Goal: Task Accomplishment & Management: Manage account settings

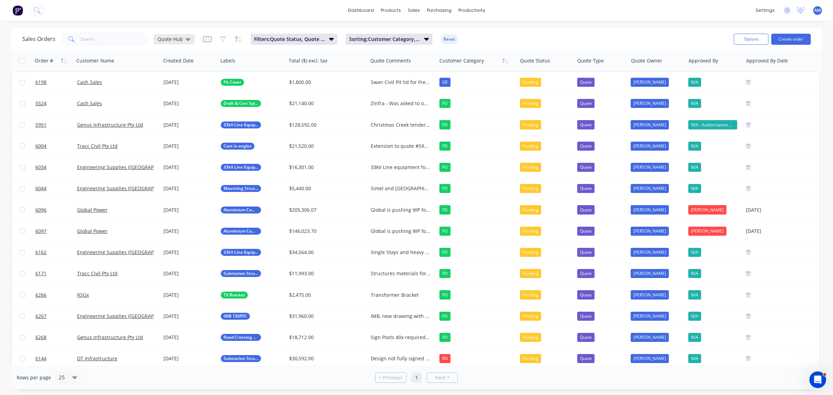
click at [190, 40] on div "Quote Hub" at bounding box center [173, 39] width 41 height 10
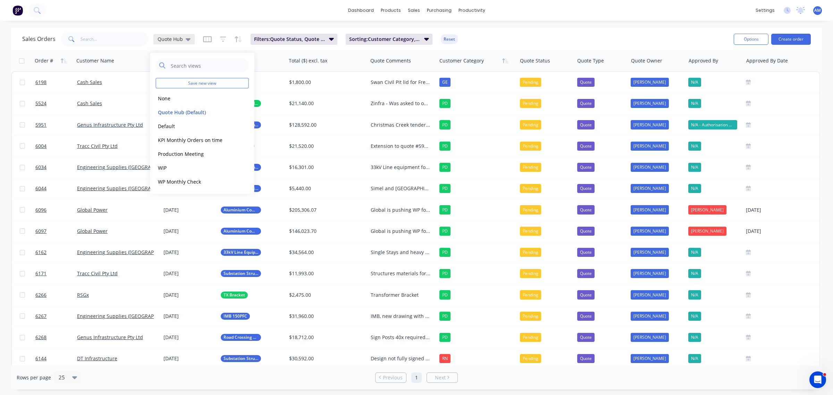
click at [190, 40] on div "Quote Hub" at bounding box center [173, 39] width 41 height 10
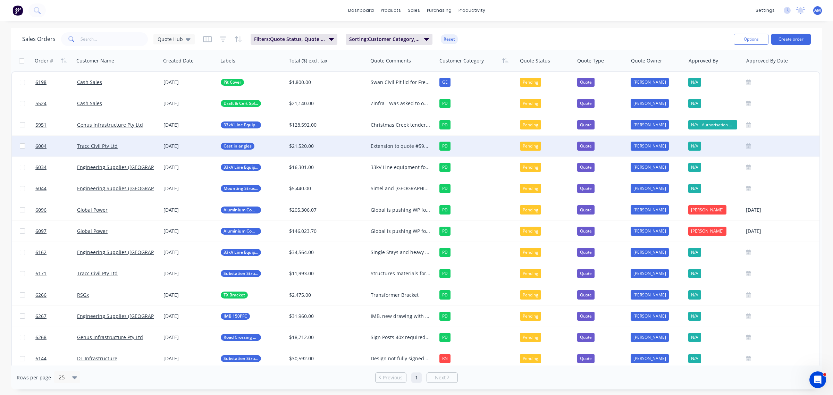
scroll to position [28, 0]
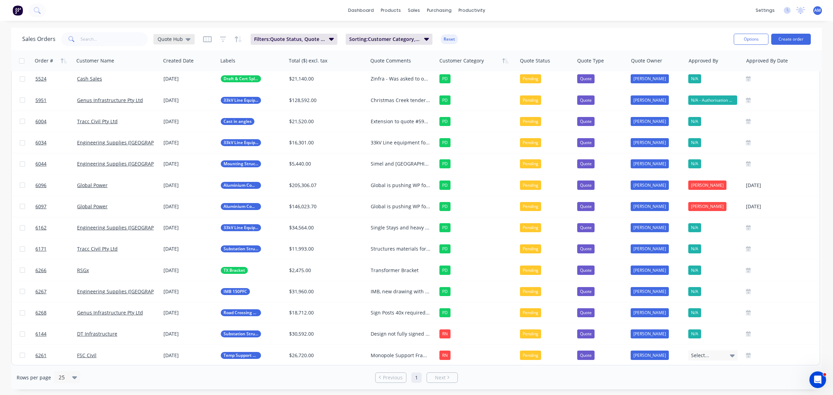
click at [193, 40] on div "Quote Hub" at bounding box center [173, 39] width 41 height 10
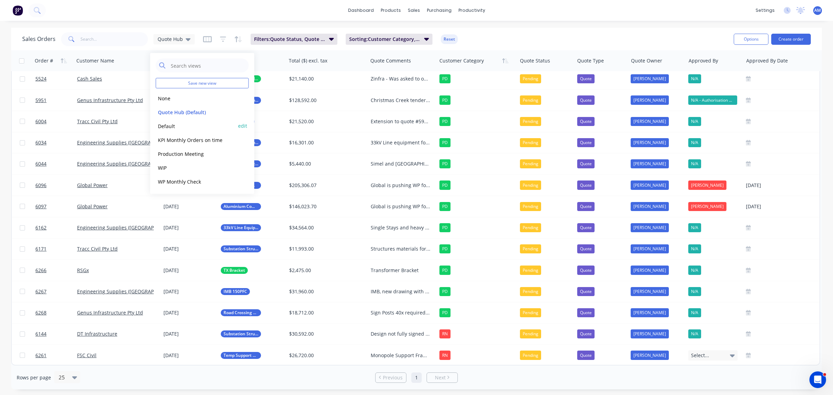
click at [177, 124] on button "Default" at bounding box center [195, 126] width 79 height 8
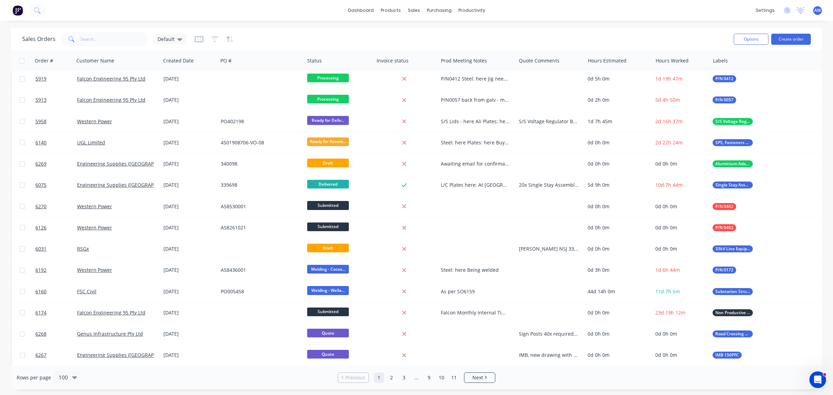
scroll to position [0, 0]
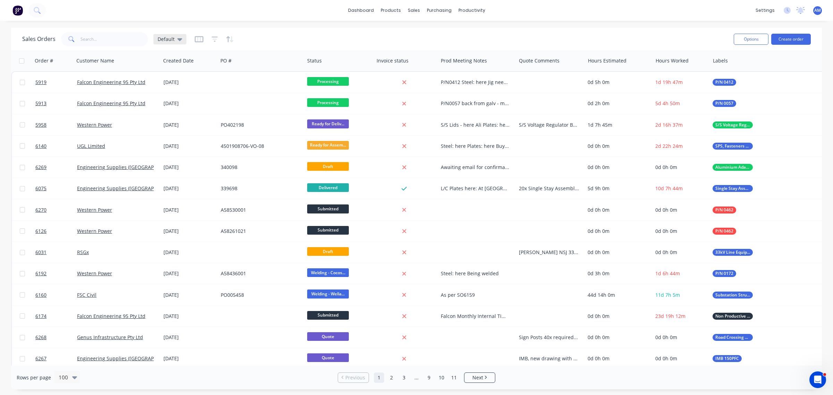
click at [179, 36] on icon at bounding box center [179, 39] width 5 height 8
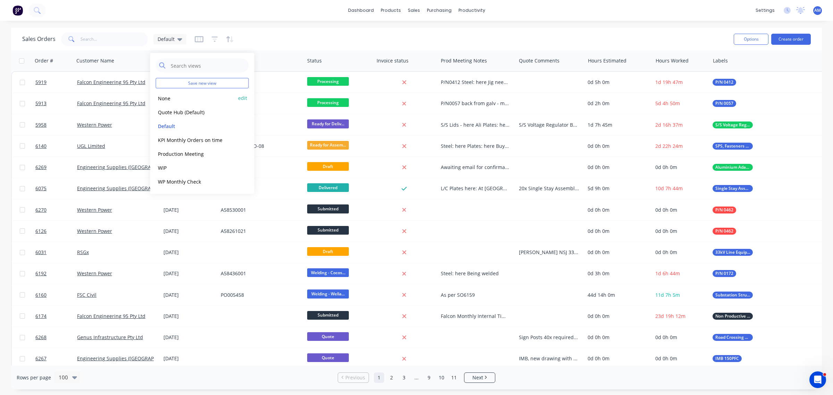
click at [172, 98] on button "None" at bounding box center [195, 98] width 79 height 8
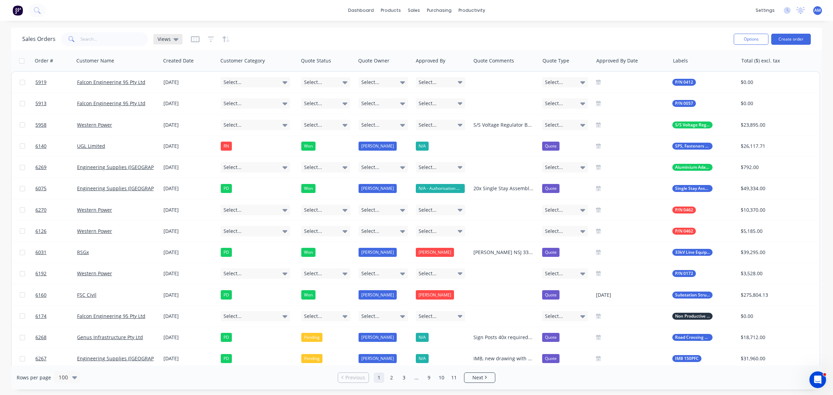
click at [174, 41] on icon at bounding box center [176, 39] width 5 height 8
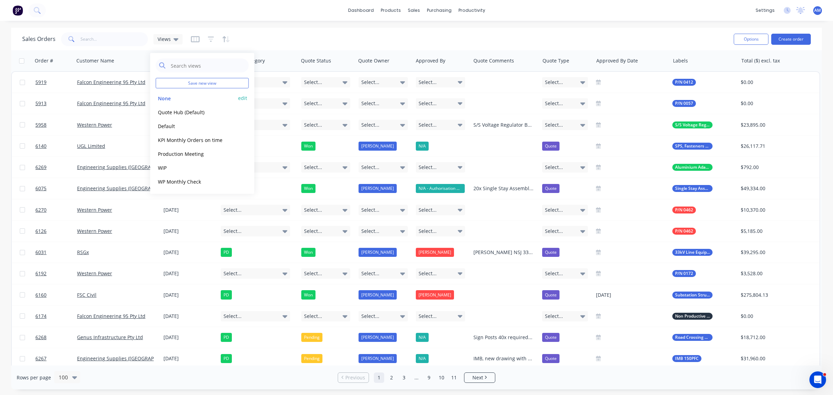
click at [241, 95] on button "edit" at bounding box center [242, 97] width 9 height 7
click at [278, 82] on label "Set as your default view" at bounding box center [306, 81] width 56 height 7
click at [271, 82] on input "Set as your default view" at bounding box center [271, 81] width 6 height 7
checkbox input "true"
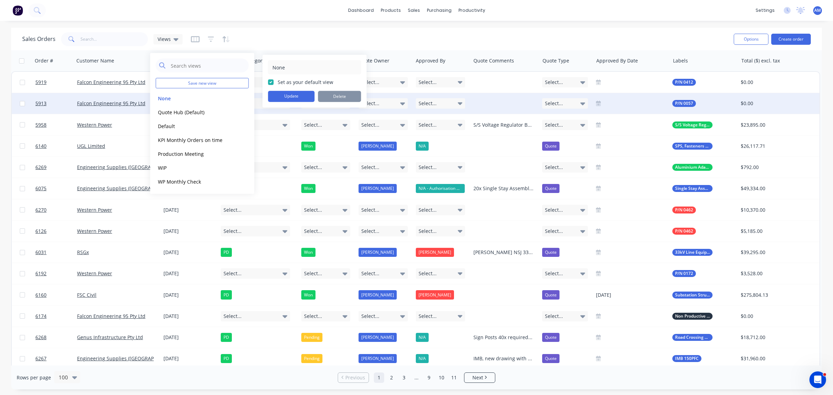
click at [289, 94] on button "Update" at bounding box center [291, 96] width 47 height 11
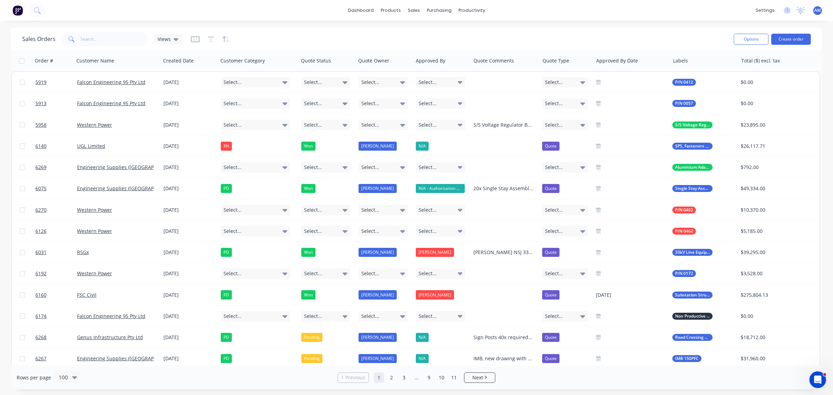
click at [294, 36] on div "Sales Orders Views" at bounding box center [375, 39] width 706 height 17
drag, startPoint x: 176, startPoint y: 60, endPoint x: 183, endPoint y: 63, distance: 7.8
click at [183, 63] on div at bounding box center [187, 61] width 49 height 14
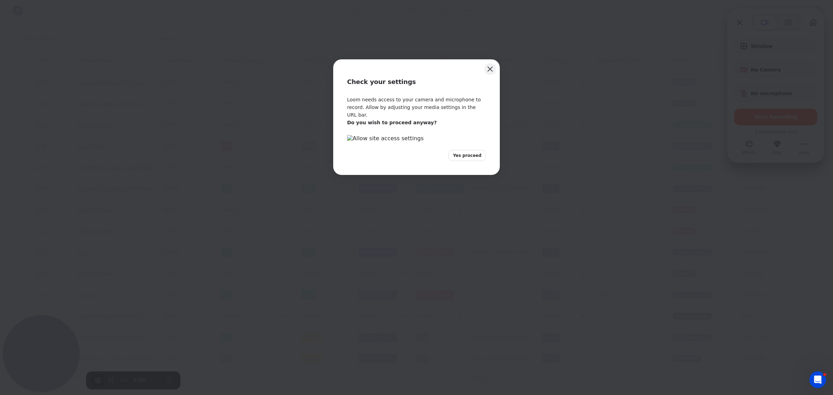
click at [488, 70] on button "Close" at bounding box center [490, 69] width 11 height 11
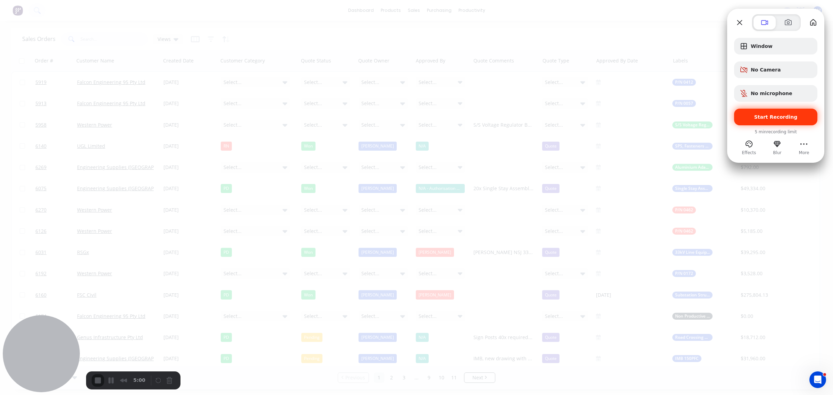
click at [770, 117] on span "Start Recording" at bounding box center [775, 117] width 43 height 6
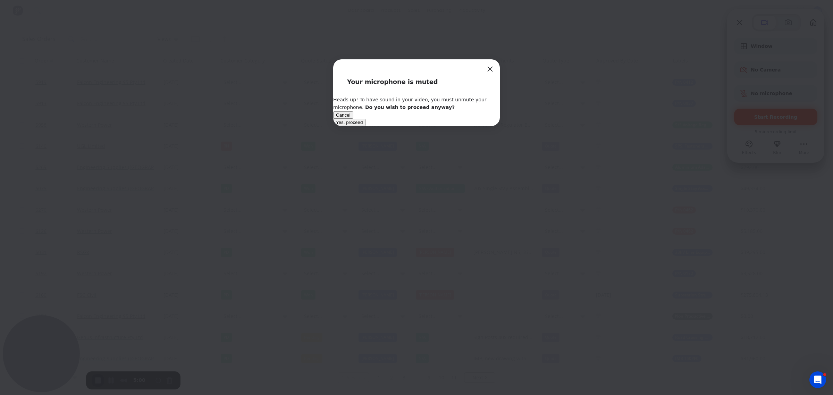
click at [363, 125] on span "Yes, proceed" at bounding box center [349, 122] width 27 height 5
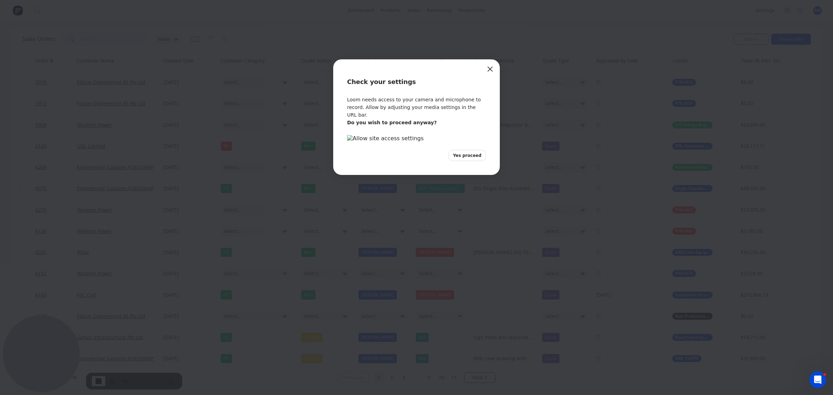
drag, startPoint x: 483, startPoint y: 69, endPoint x: 451, endPoint y: 63, distance: 32.1
click at [481, 69] on div "Check your settings" at bounding box center [416, 77] width 167 height 37
click at [490, 70] on button "Close" at bounding box center [490, 69] width 11 height 11
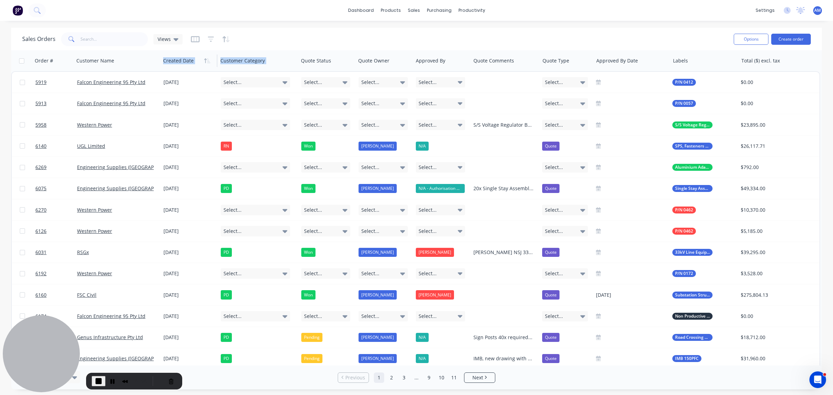
drag, startPoint x: 322, startPoint y: 62, endPoint x: 186, endPoint y: 58, distance: 135.8
click at [186, 58] on div "Order # Customer Name Created Date Customer Category Quote Status Quote Owner A…" at bounding box center [415, 60] width 809 height 21
click at [319, 36] on div "Sales Orders Views" at bounding box center [375, 39] width 706 height 17
drag, startPoint x: 313, startPoint y: 62, endPoint x: 159, endPoint y: 58, distance: 153.9
click at [136, 58] on div "Order # Customer Name Created Date Customer Category Quote Status Quote Owner A…" at bounding box center [415, 60] width 809 height 21
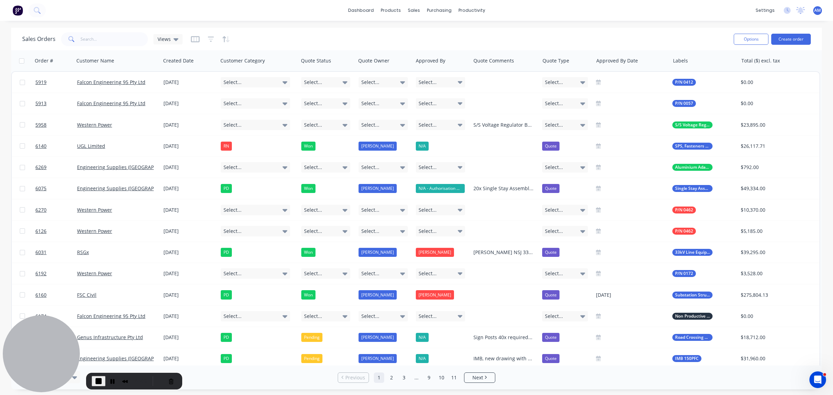
click at [291, 34] on div "Sales Orders Views" at bounding box center [375, 39] width 706 height 17
drag, startPoint x: 378, startPoint y: 63, endPoint x: 190, endPoint y: 65, distance: 187.5
click at [183, 63] on div "Order # Customer Name Created Date Customer Category Quote Status Quote Owner A…" at bounding box center [415, 60] width 809 height 21
click at [293, 33] on div "Sales Orders Views" at bounding box center [375, 39] width 706 height 17
click at [98, 378] on span "End Recording" at bounding box center [98, 381] width 8 height 8
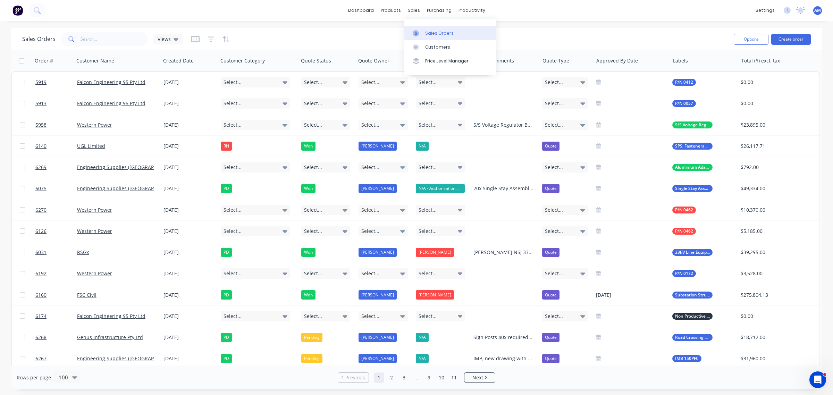
click at [429, 32] on div "Sales Orders" at bounding box center [439, 33] width 28 height 6
click at [115, 40] on input "text" at bounding box center [115, 39] width 68 height 14
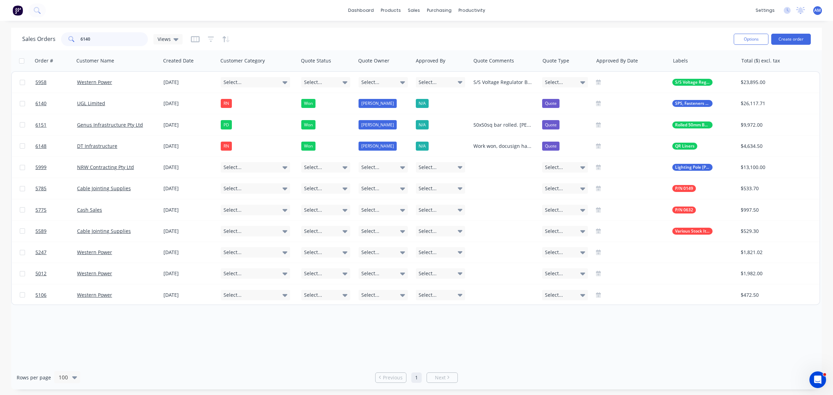
type input "6140"
drag, startPoint x: 94, startPoint y: 37, endPoint x: 36, endPoint y: 37, distance: 58.0
click at [36, 37] on div "Sales Orders 6140 Views" at bounding box center [102, 39] width 160 height 14
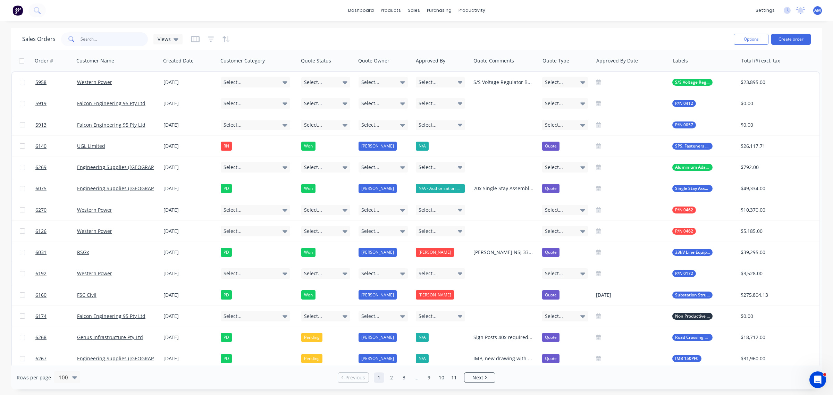
click at [105, 41] on input "text" at bounding box center [115, 39] width 68 height 14
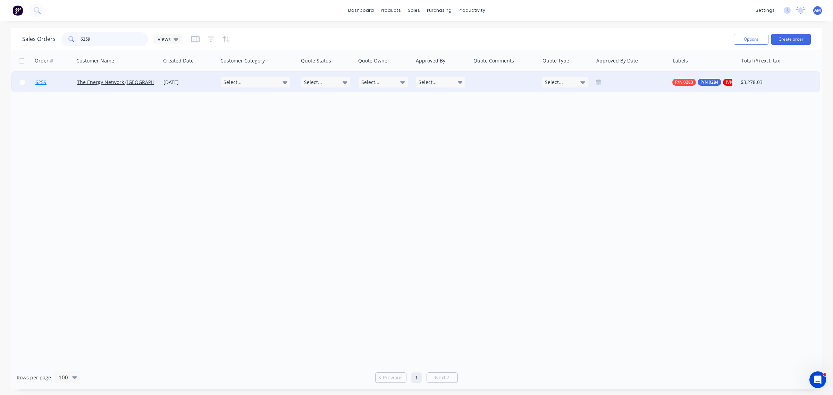
type input "6259"
click at [58, 82] on link "6259" at bounding box center [56, 82] width 42 height 21
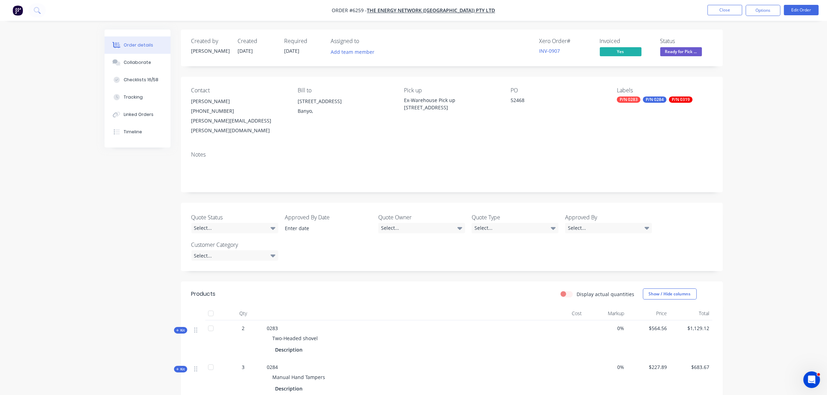
click at [685, 51] on span "Ready for Pick ..." at bounding box center [681, 51] width 42 height 9
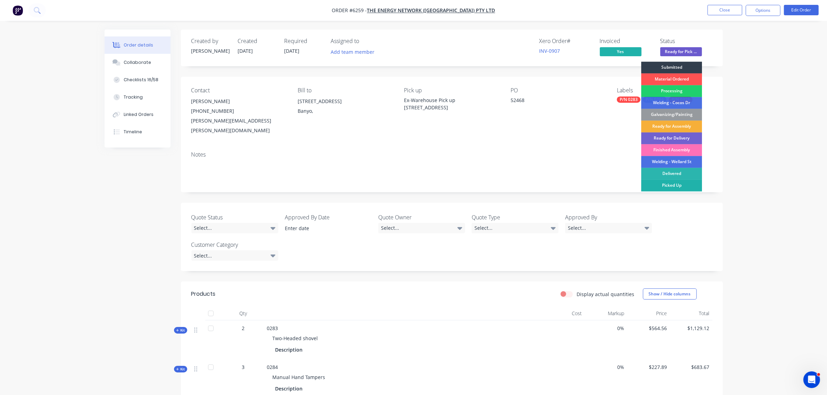
click at [676, 185] on div "Picked Up" at bounding box center [671, 186] width 61 height 12
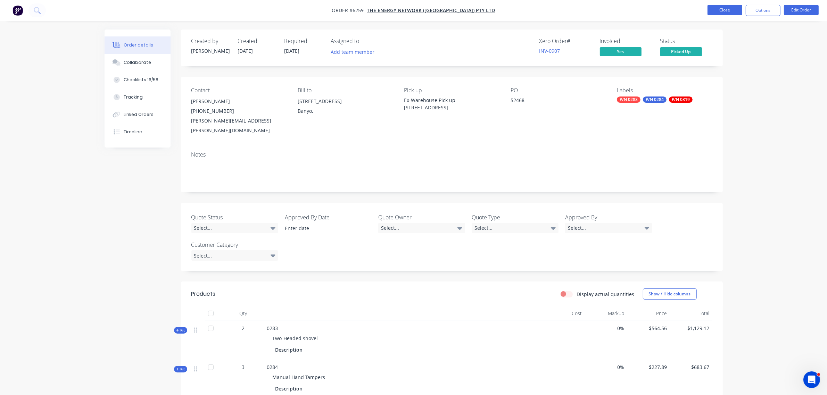
click at [722, 10] on button "Close" at bounding box center [724, 10] width 35 height 10
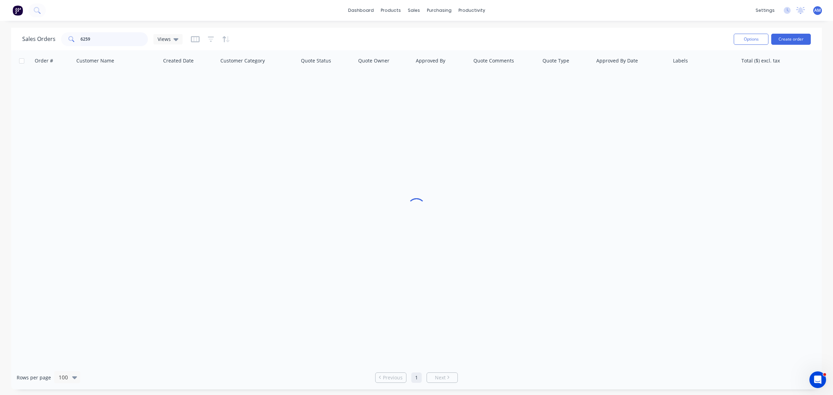
click at [106, 42] on input "6259" at bounding box center [115, 39] width 68 height 14
drag, startPoint x: 106, startPoint y: 37, endPoint x: 47, endPoint y: 38, distance: 59.0
click at [47, 37] on div "Sales Orders 6259 Production Meeting" at bounding box center [118, 39] width 193 height 14
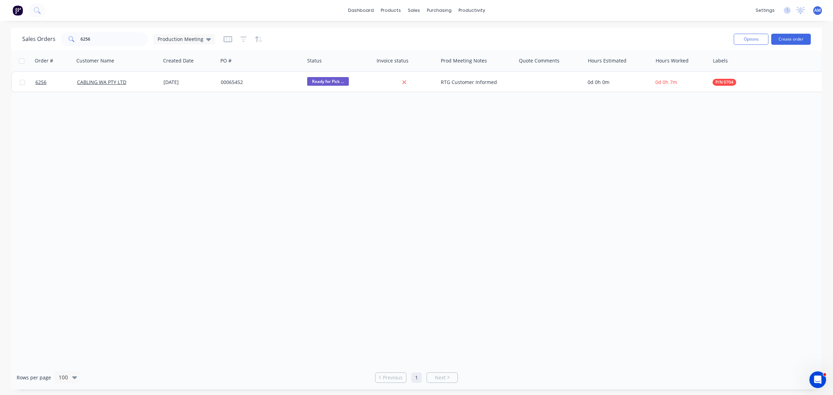
click at [102, 32] on div "Sales Orders 6256 Production Meeting" at bounding box center [375, 39] width 706 height 17
click at [100, 37] on input "6256" at bounding box center [115, 39] width 68 height 14
drag, startPoint x: 110, startPoint y: 41, endPoint x: 20, endPoint y: 51, distance: 90.8
click at [20, 49] on div "Sales Orders 6256 Production Meeting Options Create order" at bounding box center [416, 39] width 811 height 23
type input "6262"
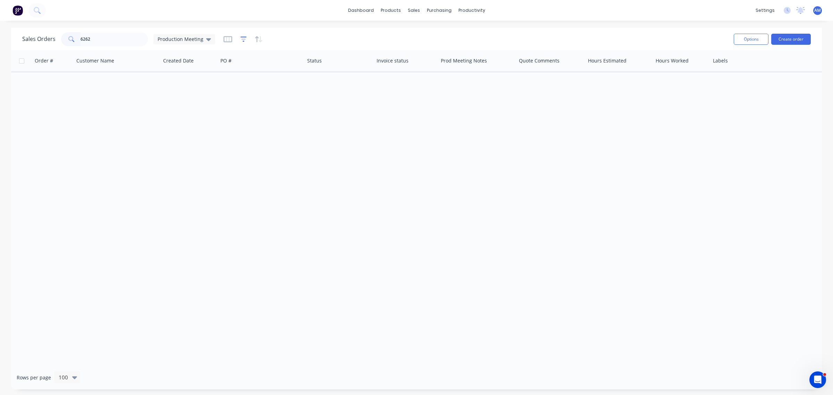
click at [242, 37] on icon "button" at bounding box center [244, 39] width 6 height 7
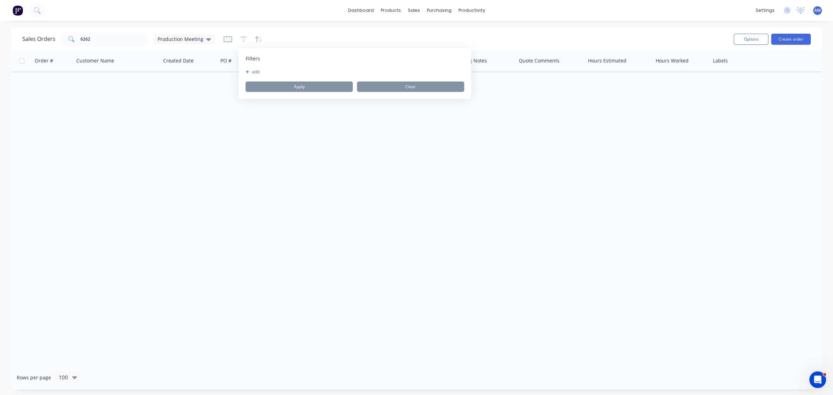
click at [251, 75] on div "add Apply Clear" at bounding box center [355, 80] width 219 height 23
click at [253, 72] on button "add" at bounding box center [254, 72] width 17 height 6
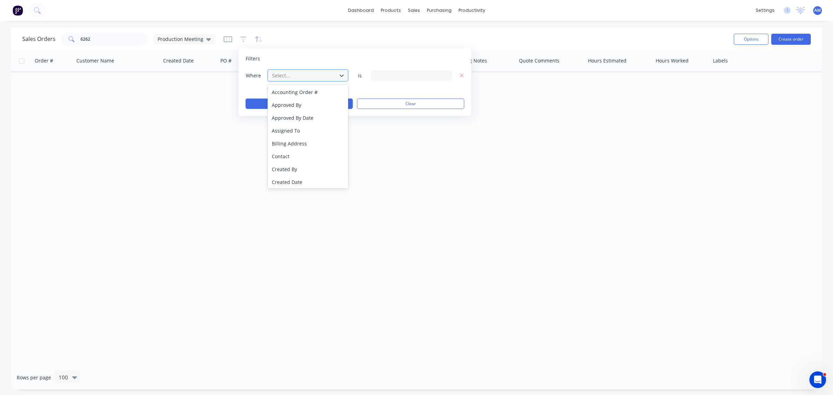
click at [283, 76] on div at bounding box center [302, 75] width 62 height 9
click at [297, 176] on div "Status" at bounding box center [308, 181] width 81 height 13
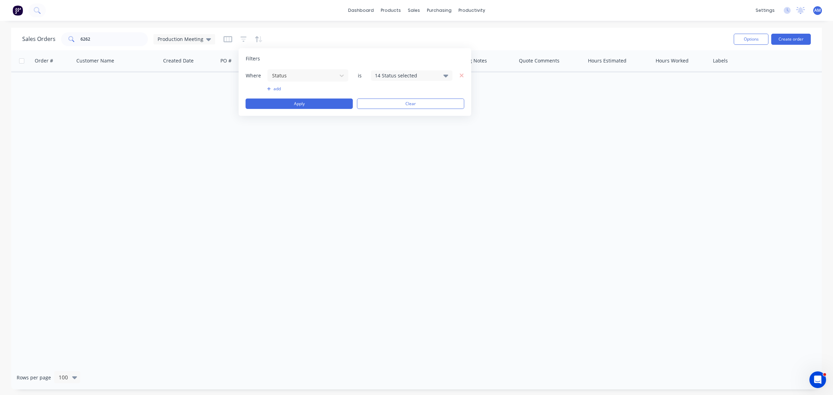
click at [378, 78] on div "14 Status selected" at bounding box center [406, 75] width 63 height 7
click at [383, 113] on div at bounding box center [383, 114] width 14 height 14
click at [382, 114] on div at bounding box center [383, 114] width 14 height 14
click at [384, 126] on div at bounding box center [383, 128] width 14 height 14
click at [322, 106] on button "Apply" at bounding box center [299, 104] width 107 height 10
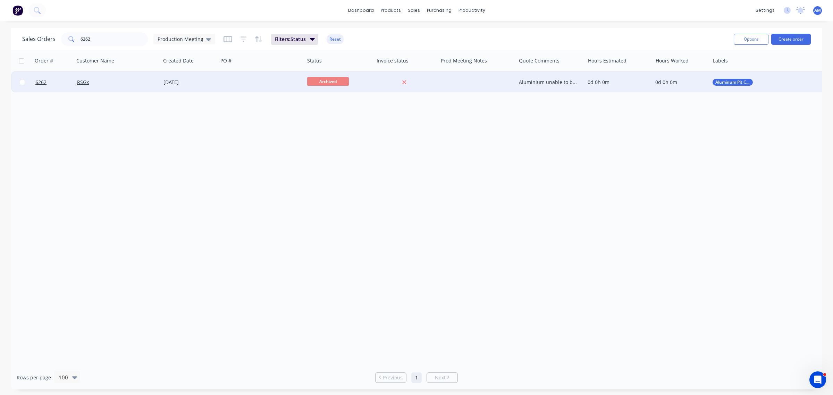
click at [120, 79] on div "RSGx" at bounding box center [115, 82] width 77 height 7
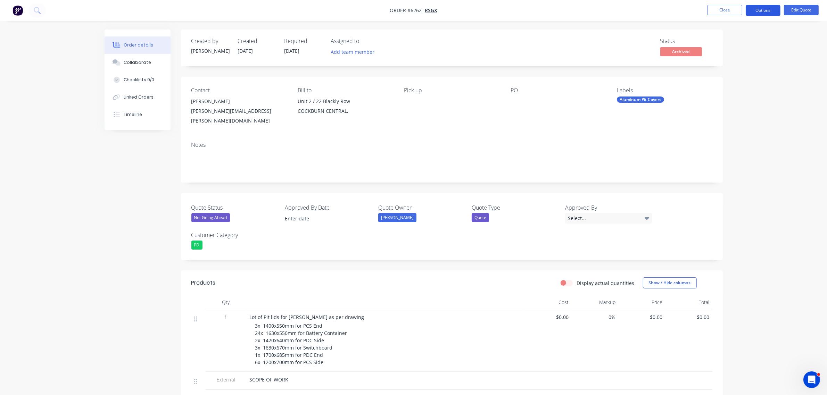
click at [763, 12] on button "Options" at bounding box center [762, 10] width 35 height 11
click at [728, 154] on div "Unarchive" at bounding box center [742, 153] width 64 height 10
click at [212, 213] on div "Not Going Ahead" at bounding box center [210, 217] width 39 height 9
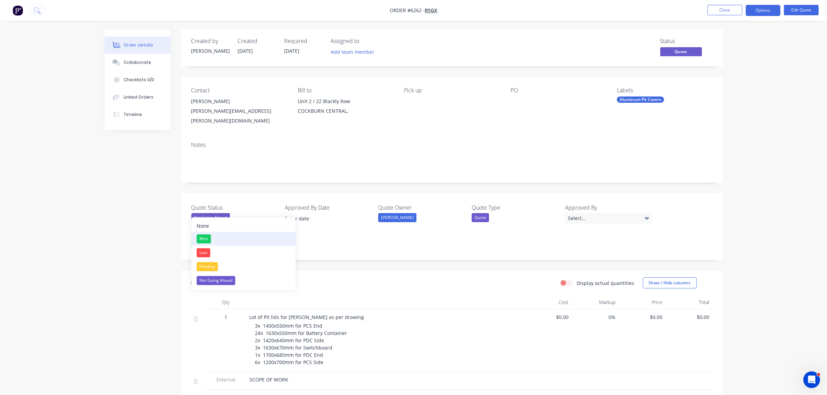
click at [207, 239] on div "Won" at bounding box center [204, 238] width 14 height 9
click at [200, 213] on div "Won" at bounding box center [198, 217] width 14 height 9
click at [210, 267] on div "Pending" at bounding box center [207, 266] width 21 height 9
click at [129, 242] on div "Created by Andrew Created 20/08/25 Required 20/08/25 Assigned to Add team membe…" at bounding box center [414, 272] width 618 height 484
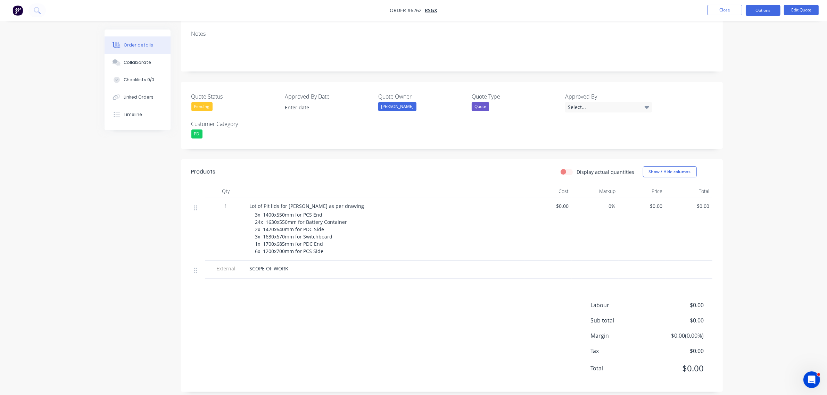
scroll to position [112, 0]
drag, startPoint x: 288, startPoint y: 261, endPoint x: 293, endPoint y: 283, distance: 22.0
click at [289, 264] on div "SCOPE OF WORK" at bounding box center [386, 267] width 272 height 7
drag, startPoint x: 286, startPoint y: 259, endPoint x: 288, endPoint y: 273, distance: 14.4
click at [286, 265] on span "SCOPE OF WORK" at bounding box center [269, 268] width 39 height 7
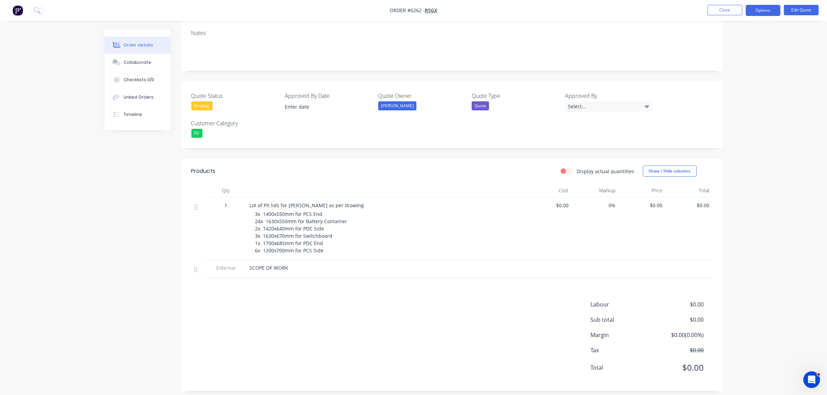
click at [286, 265] on span "SCOPE OF WORK" at bounding box center [269, 268] width 39 height 7
click at [795, 9] on button "Edit Quote" at bounding box center [801, 10] width 35 height 10
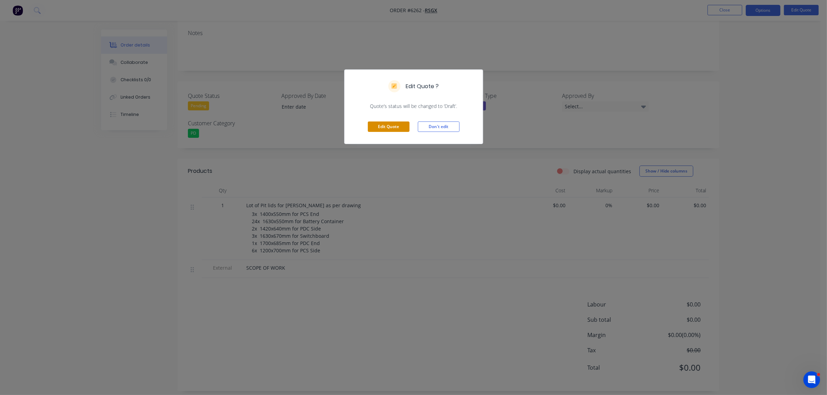
click at [379, 126] on button "Edit Quote" at bounding box center [389, 127] width 42 height 10
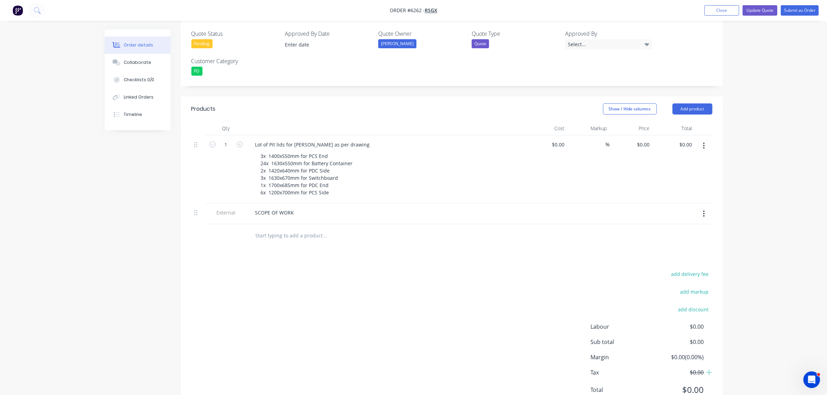
scroll to position [197, 0]
click at [295, 206] on div "SCOPE OF WORK" at bounding box center [275, 211] width 50 height 10
click at [277, 206] on div at bounding box center [275, 211] width 50 height 10
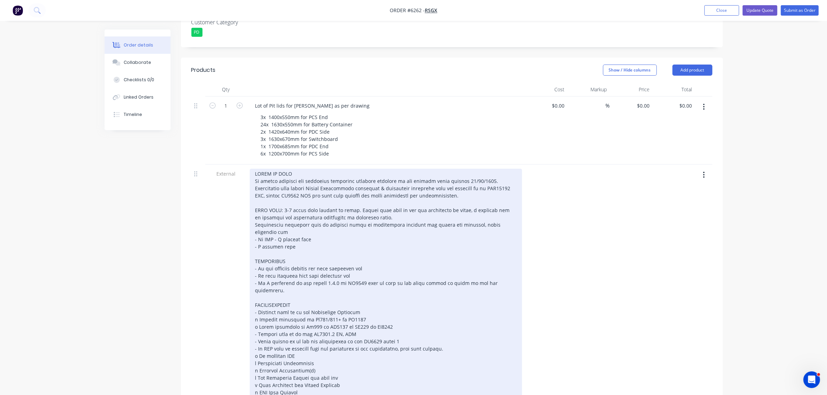
scroll to position [284, 0]
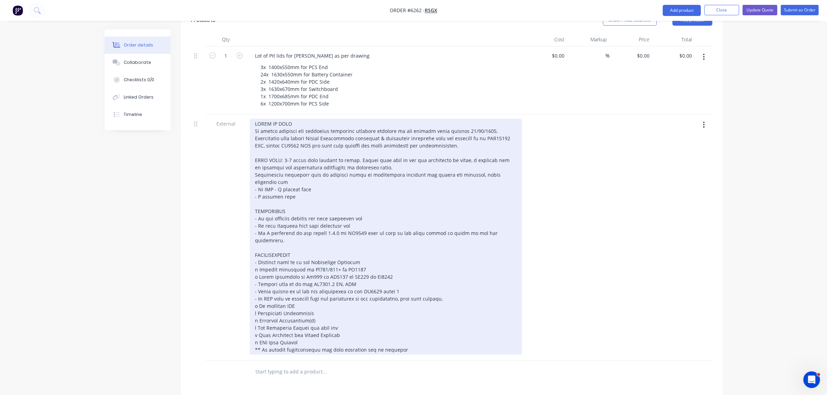
click at [330, 119] on div at bounding box center [386, 237] width 272 height 236
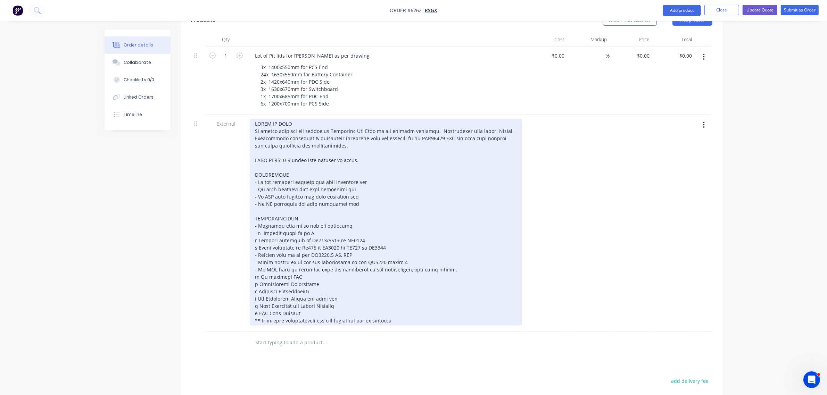
drag, startPoint x: 314, startPoint y: 206, endPoint x: 315, endPoint y: 219, distance: 13.9
click at [314, 206] on div at bounding box center [386, 222] width 272 height 207
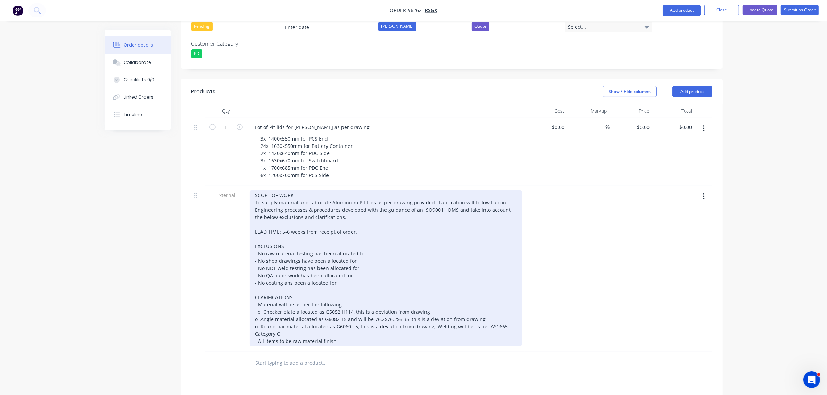
scroll to position [153, 0]
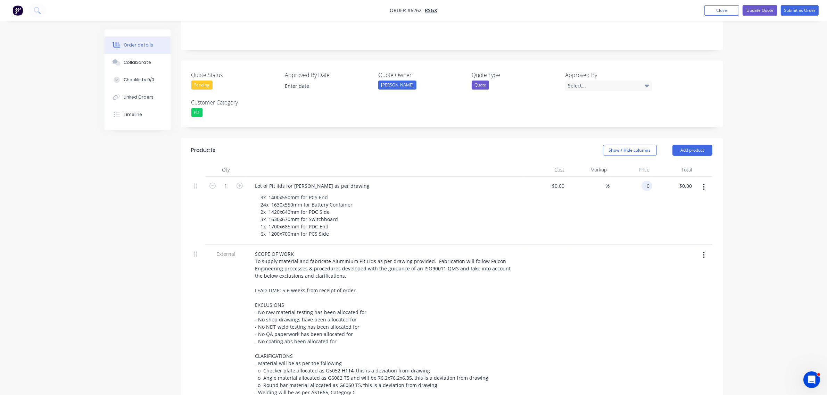
click at [644, 181] on input "0" at bounding box center [648, 186] width 8 height 10
type input "$72,360.00"
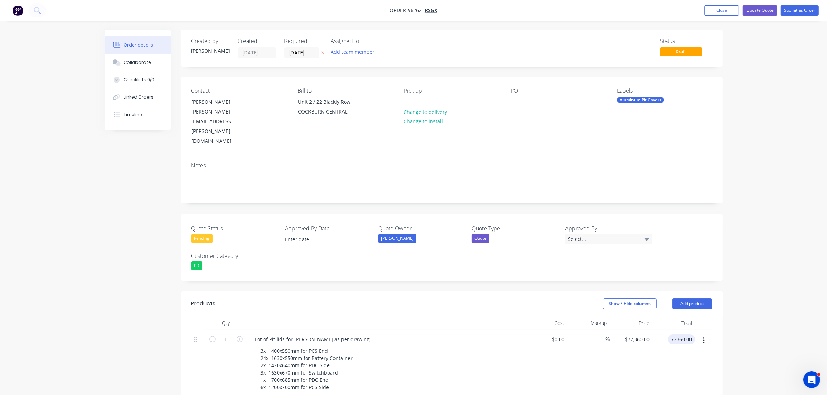
scroll to position [260, 0]
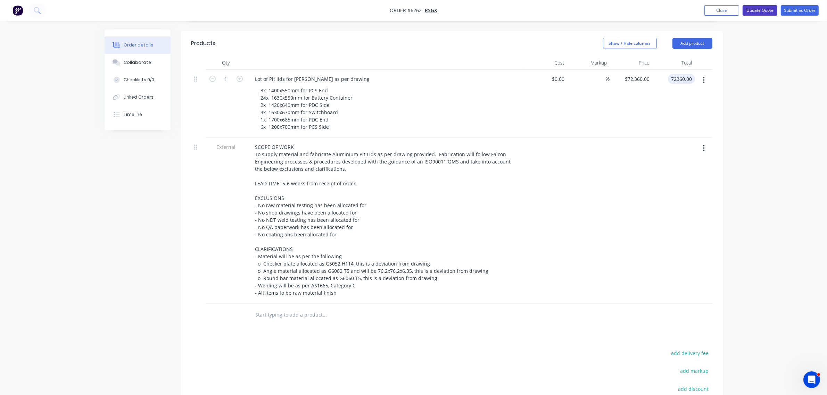
type input "$72,360.00"
click at [753, 13] on button "Update Quote" at bounding box center [759, 10] width 35 height 10
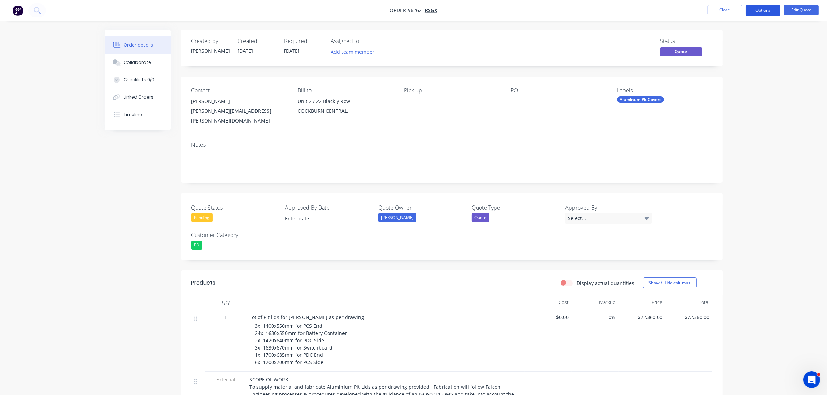
click at [774, 8] on button "Options" at bounding box center [762, 10] width 35 height 11
click at [735, 40] on div "Quote" at bounding box center [742, 42] width 64 height 10
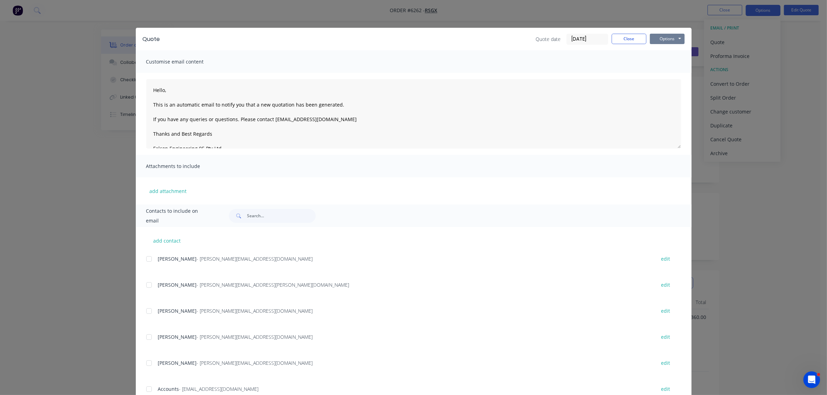
click at [667, 37] on button "Options" at bounding box center [667, 39] width 35 height 10
click at [660, 51] on button "Preview" at bounding box center [672, 51] width 44 height 11
click at [624, 35] on button "Close" at bounding box center [628, 39] width 35 height 10
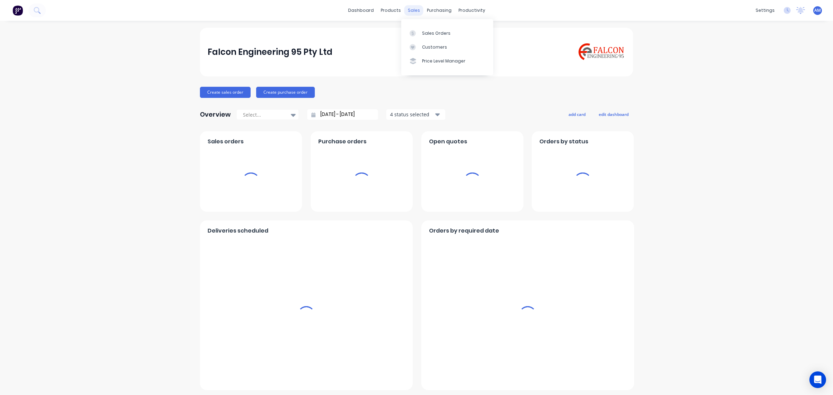
click at [409, 12] on div "sales" at bounding box center [413, 10] width 19 height 10
click at [427, 35] on div "Sales Orders" at bounding box center [436, 33] width 28 height 6
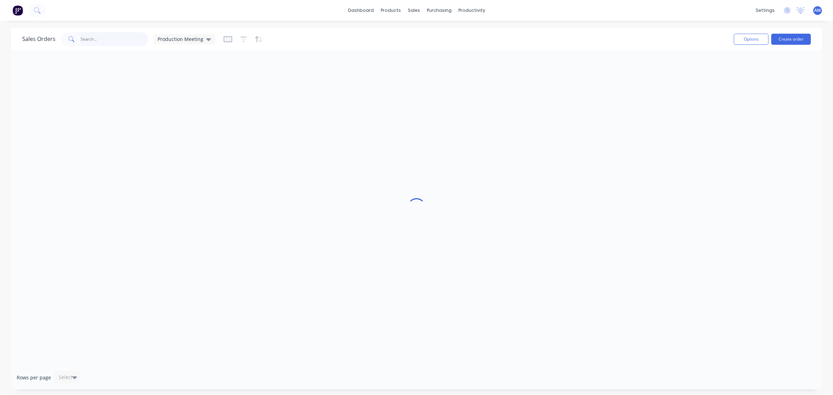
click at [99, 40] on input "text" at bounding box center [115, 39] width 68 height 14
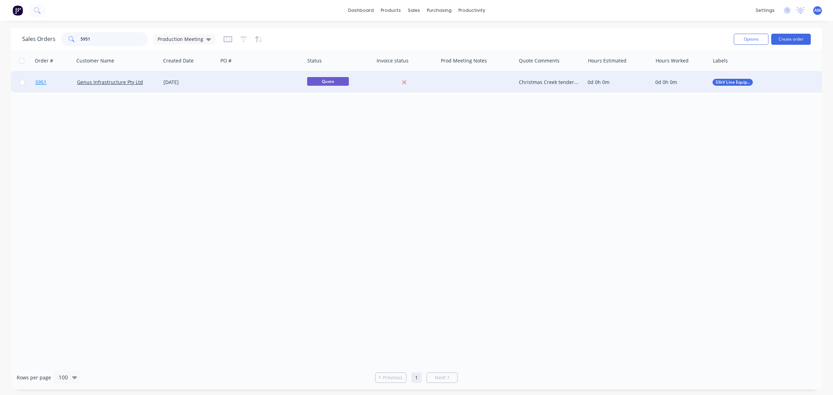
type input "5951"
click at [57, 83] on link "5951" at bounding box center [56, 82] width 42 height 21
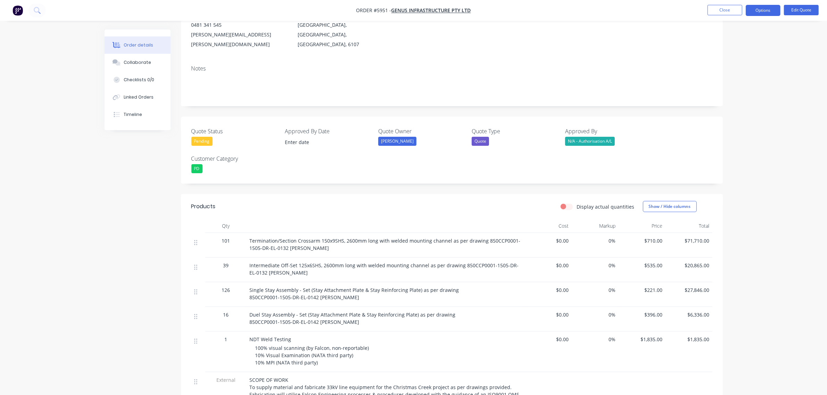
scroll to position [87, 0]
click at [810, 3] on nav "Order #5951 - Genus Infrastructure Pty Ltd Close Options Edit Quote" at bounding box center [413, 10] width 827 height 21
click at [807, 9] on button "Edit Quote" at bounding box center [801, 10] width 35 height 10
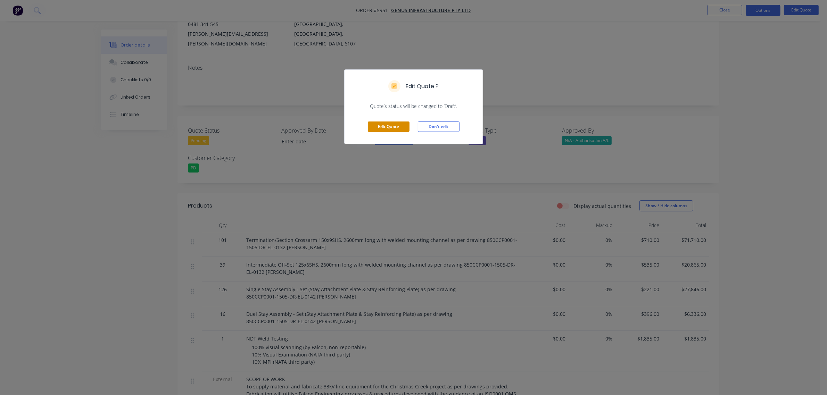
click at [396, 125] on button "Edit Quote" at bounding box center [389, 127] width 42 height 10
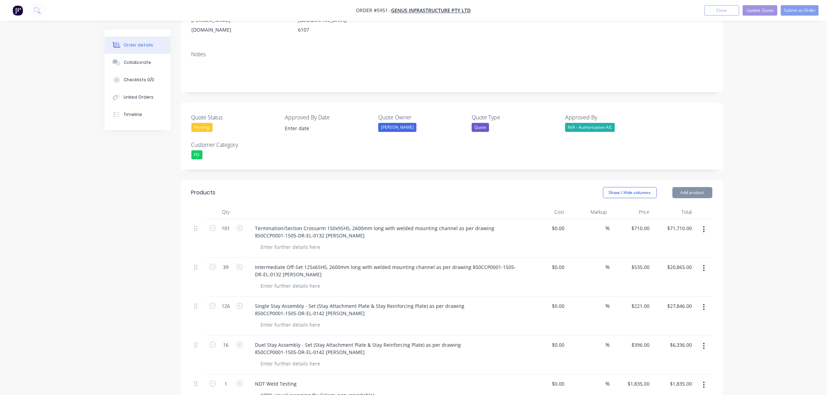
scroll to position [130, 0]
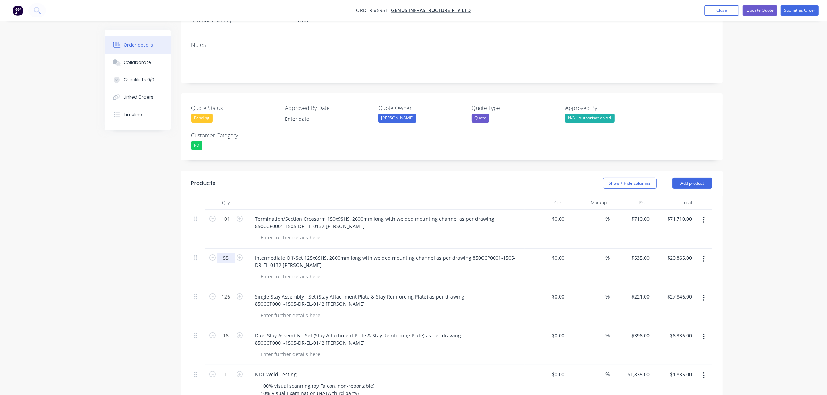
type input "55"
type input "$29,425.00"
drag, startPoint x: 643, startPoint y: 229, endPoint x: 650, endPoint y: 249, distance: 20.8
click at [643, 253] on input "535" at bounding box center [641, 258] width 22 height 10
type input "$494.00"
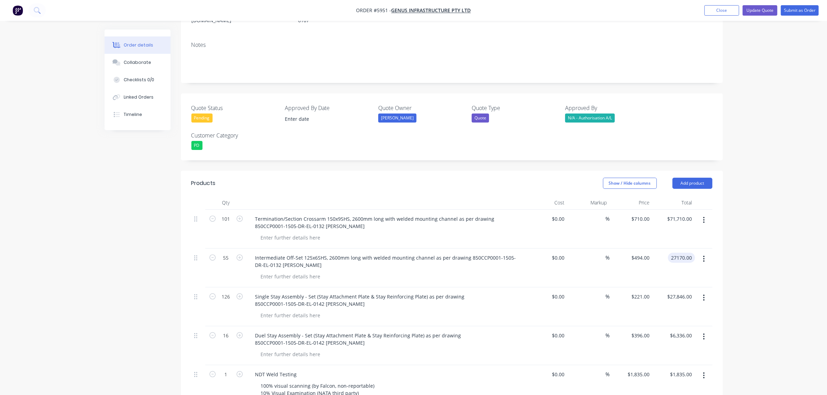
scroll to position [174, 0]
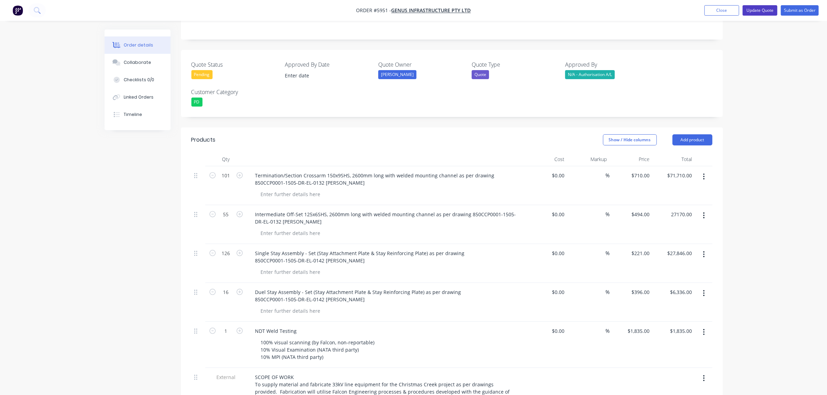
type input "$27,170.00"
click at [757, 13] on button "Update Quote" at bounding box center [759, 10] width 35 height 10
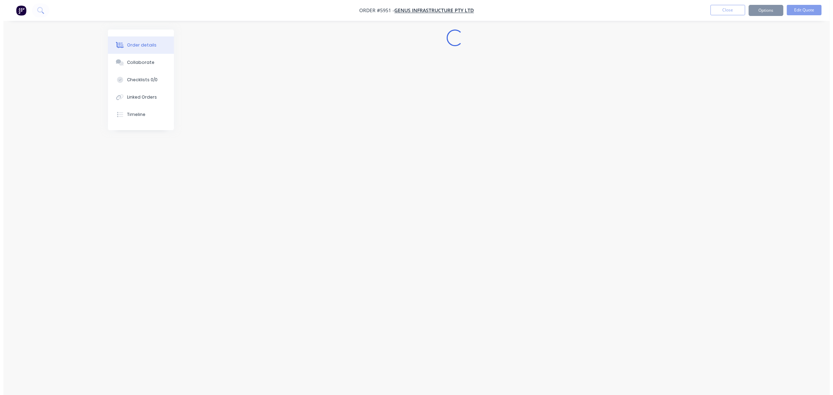
scroll to position [0, 0]
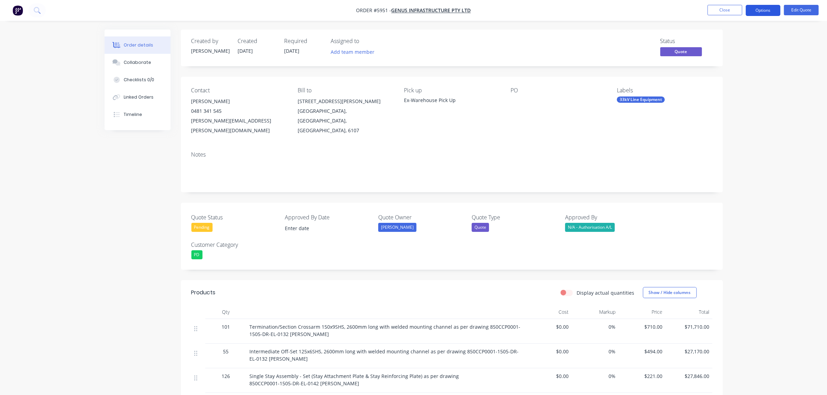
click at [761, 8] on button "Options" at bounding box center [762, 10] width 35 height 11
click at [746, 36] on button "Quote" at bounding box center [742, 42] width 76 height 14
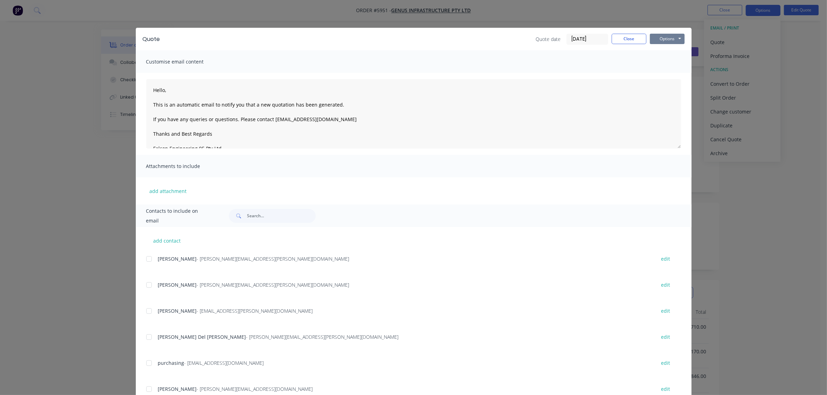
click at [674, 38] on button "Options" at bounding box center [667, 39] width 35 height 10
click at [665, 54] on button "Preview" at bounding box center [672, 51] width 44 height 11
drag, startPoint x: 626, startPoint y: 36, endPoint x: 637, endPoint y: 36, distance: 11.5
click at [632, 36] on button "Close" at bounding box center [628, 39] width 35 height 10
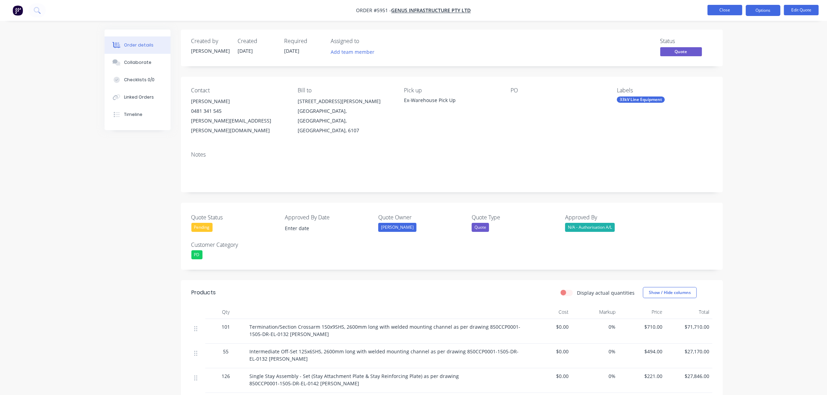
click at [725, 8] on button "Close" at bounding box center [724, 10] width 35 height 10
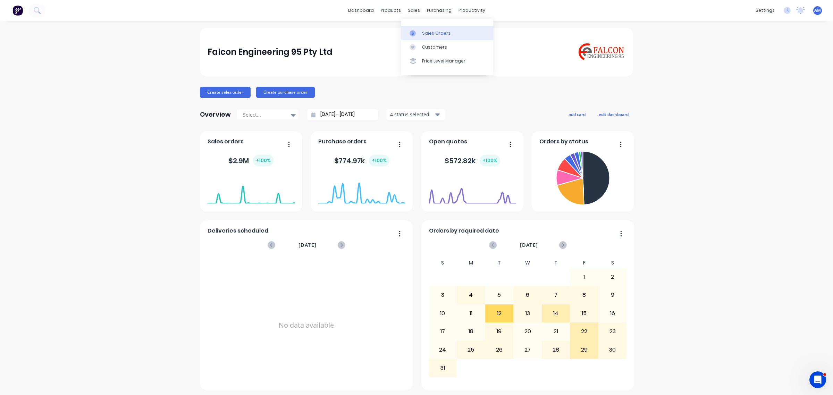
click at [422, 31] on div "Sales Orders" at bounding box center [436, 33] width 28 height 6
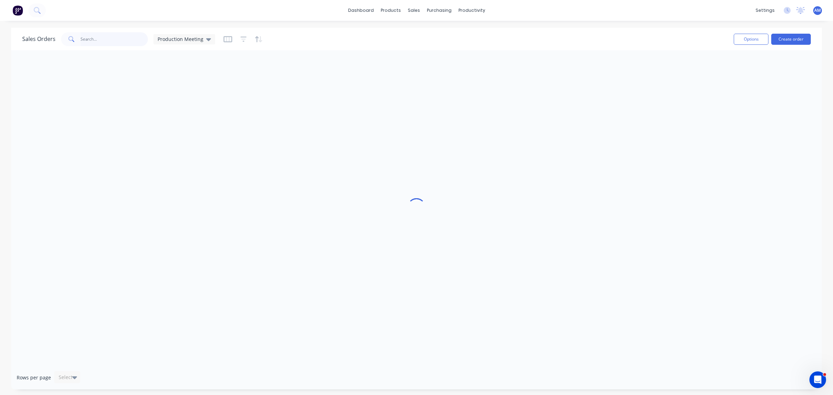
click at [116, 34] on input "text" at bounding box center [115, 39] width 68 height 14
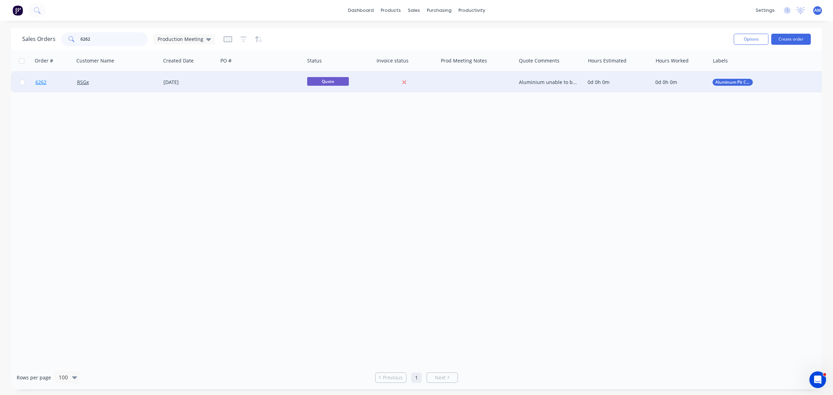
type input "6262"
click at [59, 87] on link "6262" at bounding box center [56, 82] width 42 height 21
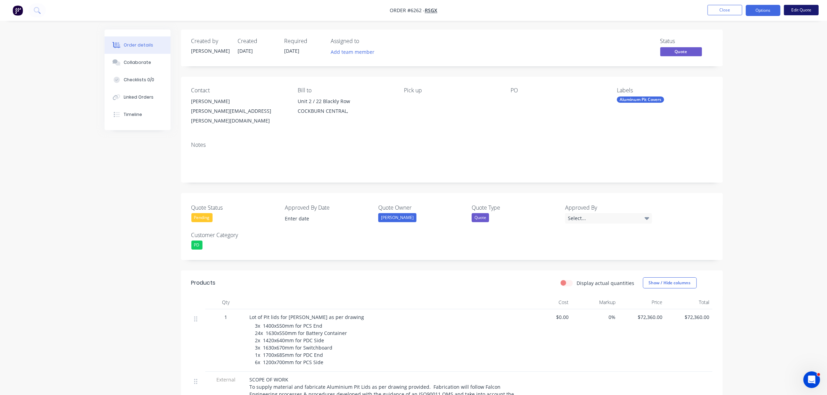
click at [795, 9] on button "Edit Quote" at bounding box center [801, 10] width 35 height 10
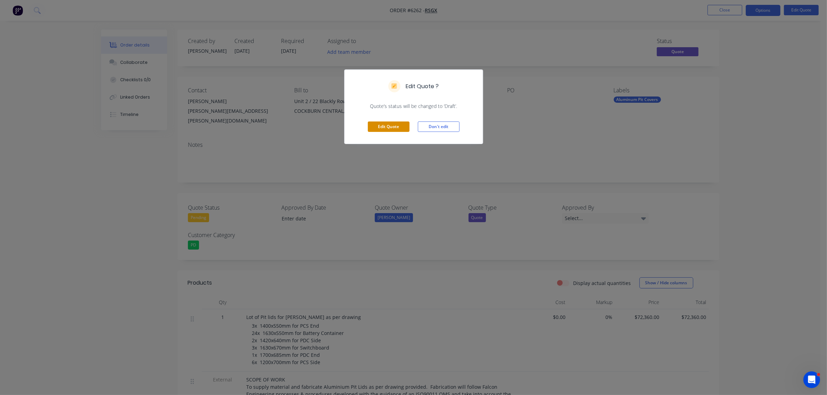
click at [372, 127] on button "Edit Quote" at bounding box center [389, 127] width 42 height 10
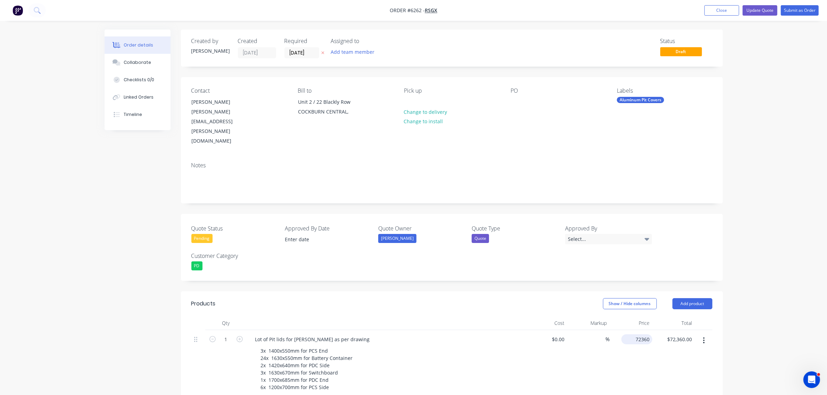
click at [633, 334] on div "72360 $72,360.00" at bounding box center [636, 339] width 31 height 10
type input "$64,355.00"
click at [754, 8] on button "Update Quote" at bounding box center [759, 10] width 35 height 10
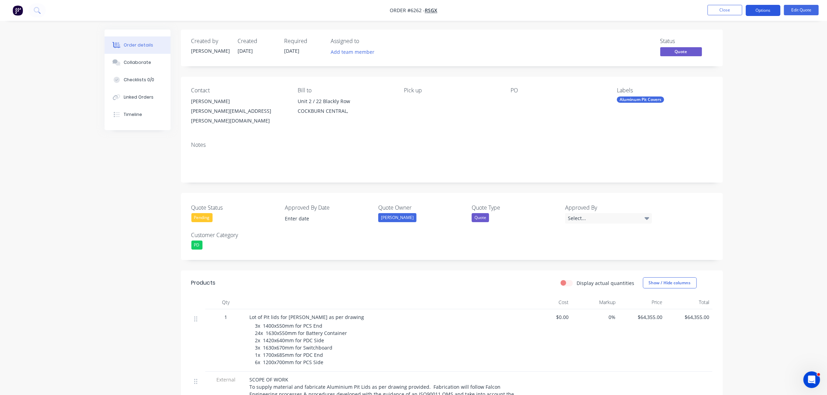
click at [762, 8] on button "Options" at bounding box center [762, 10] width 35 height 11
click at [735, 42] on div "Quote" at bounding box center [742, 42] width 64 height 10
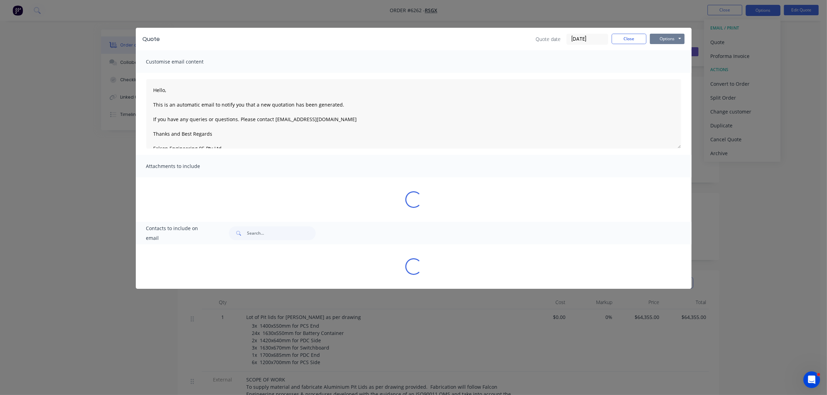
click at [662, 39] on button "Options" at bounding box center [667, 39] width 35 height 10
click at [655, 56] on button "Preview" at bounding box center [672, 51] width 44 height 11
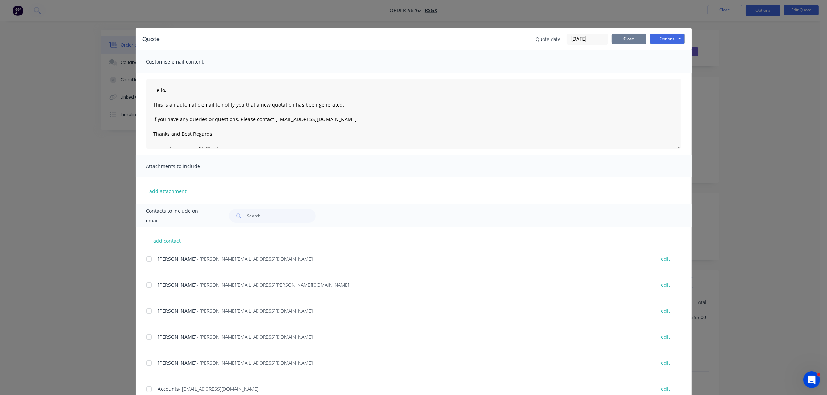
click at [618, 41] on button "Close" at bounding box center [628, 39] width 35 height 10
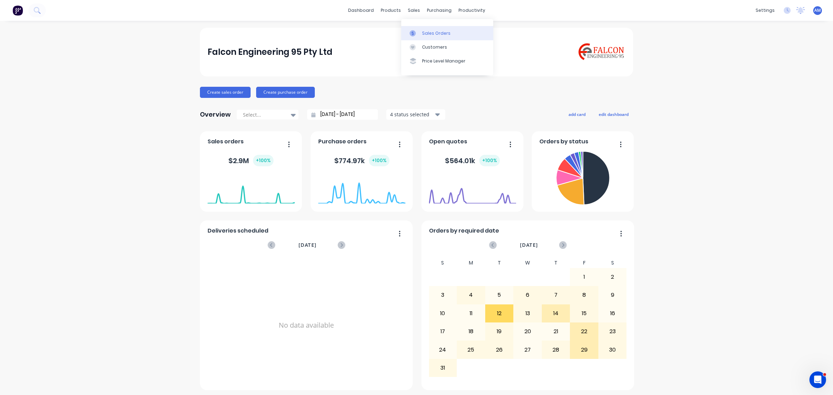
click at [431, 34] on div "Sales Orders" at bounding box center [436, 33] width 28 height 6
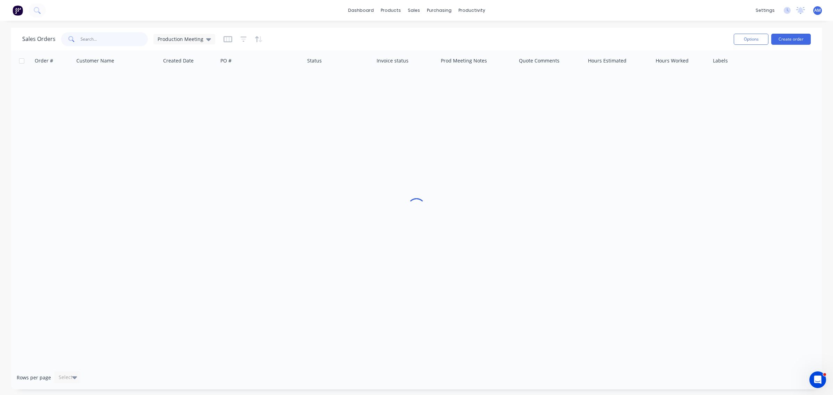
click at [97, 44] on input "text" at bounding box center [115, 39] width 68 height 14
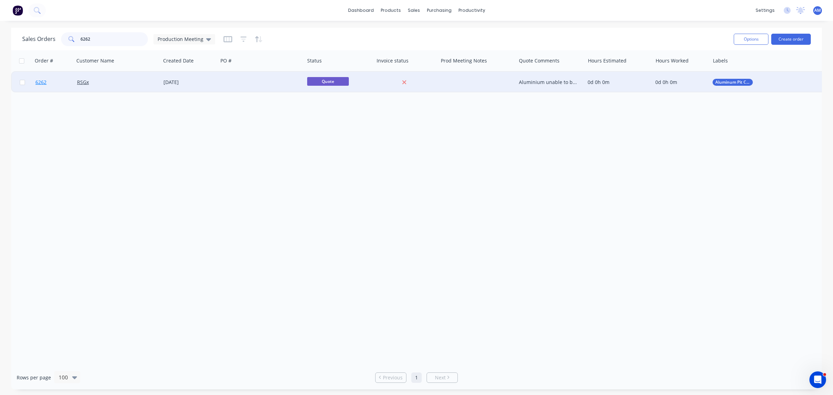
type input "6262"
click at [60, 82] on link "6262" at bounding box center [56, 82] width 42 height 21
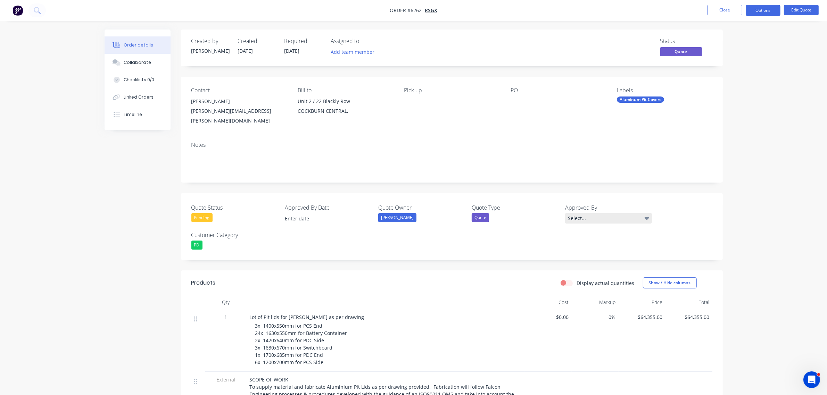
click at [599, 213] on div "Select..." at bounding box center [608, 218] width 87 height 10
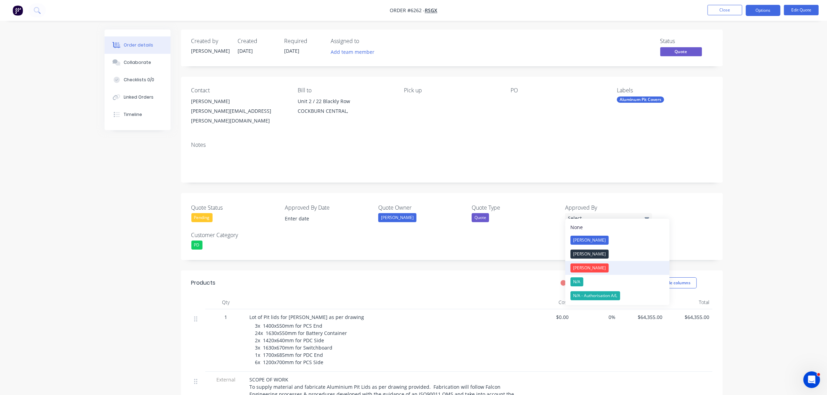
click at [576, 267] on div "[PERSON_NAME]" at bounding box center [589, 268] width 38 height 9
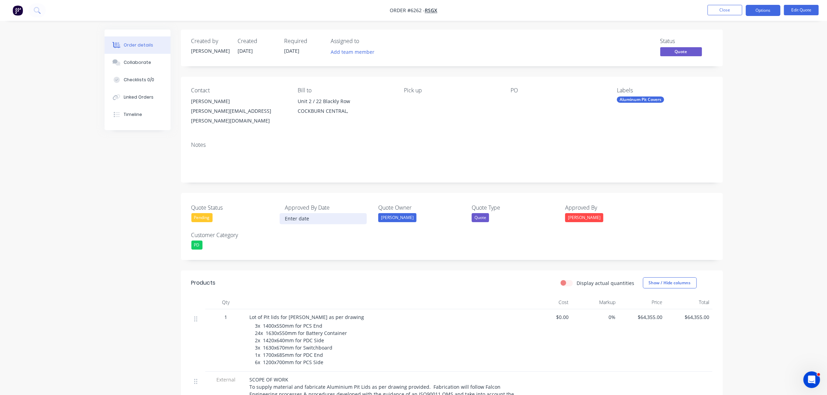
click at [294, 214] on input at bounding box center [323, 219] width 86 height 10
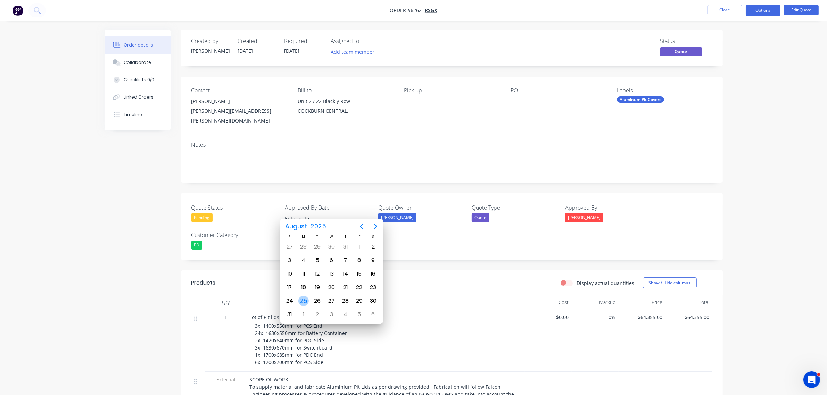
click at [304, 297] on div "25" at bounding box center [303, 301] width 10 height 10
type input "[DATE]"
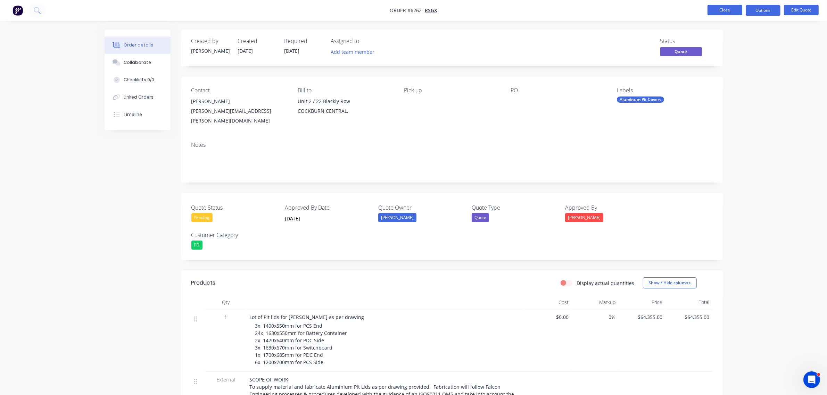
click at [730, 9] on button "Close" at bounding box center [724, 10] width 35 height 10
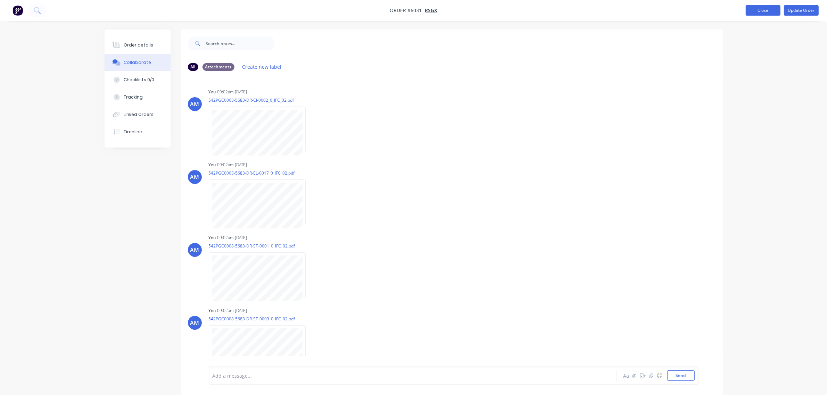
click at [771, 11] on button "Close" at bounding box center [762, 10] width 35 height 10
